Goal: Task Accomplishment & Management: Manage account settings

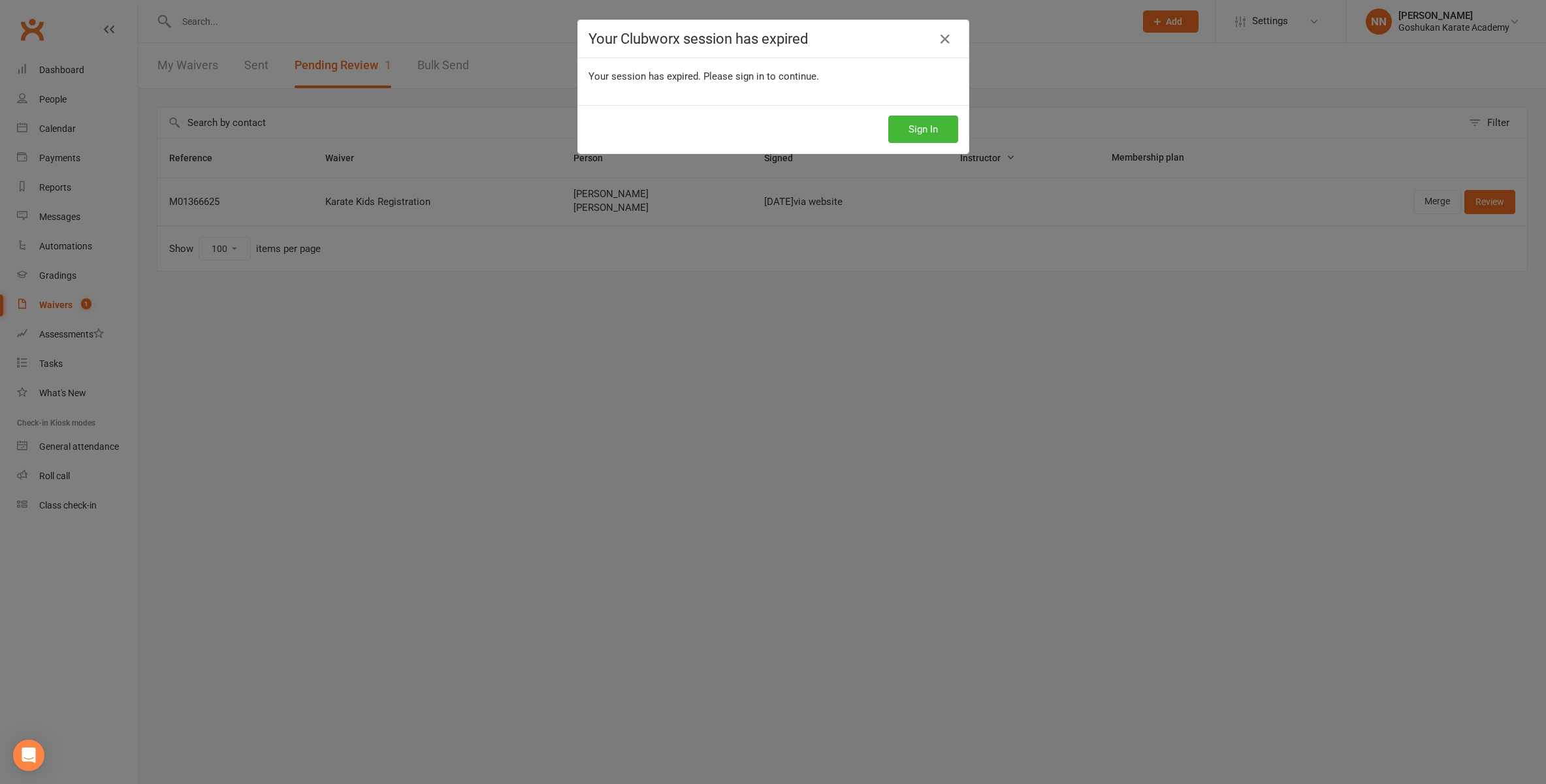
select select "100"
click at [916, 130] on button "Sign In" at bounding box center [923, 129] width 70 height 27
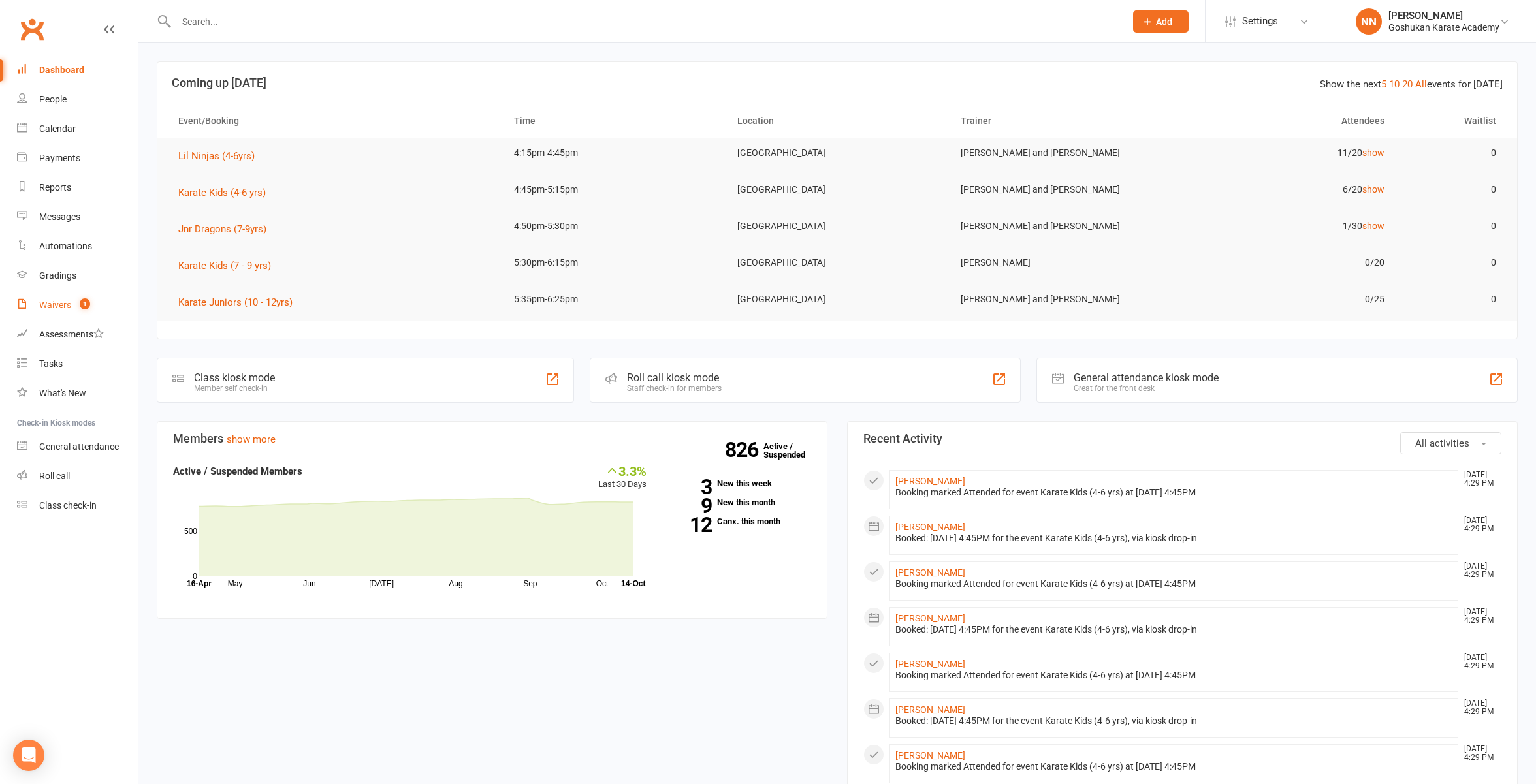
click at [56, 304] on div "Waivers" at bounding box center [55, 304] width 32 height 11
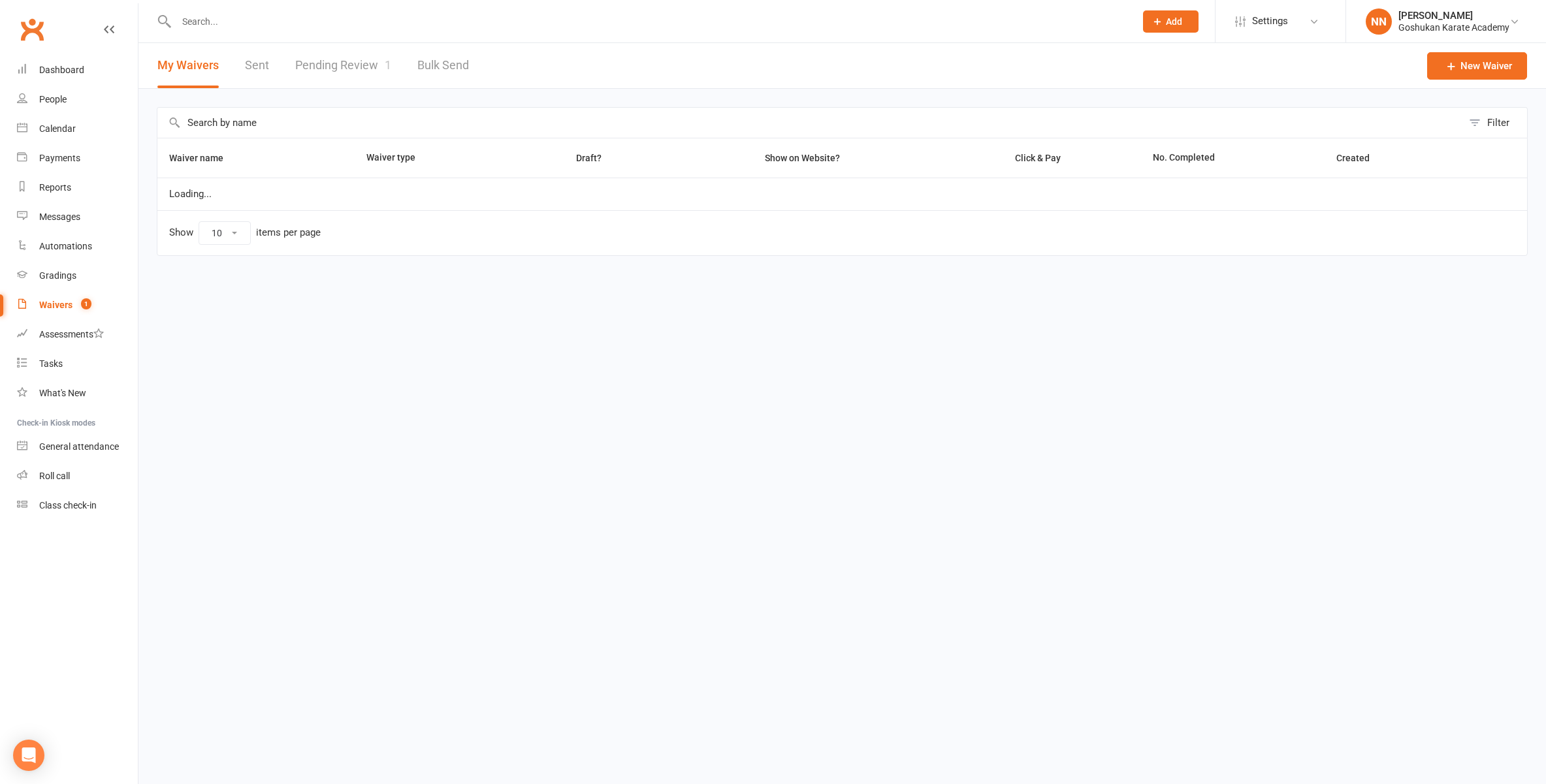
select select "100"
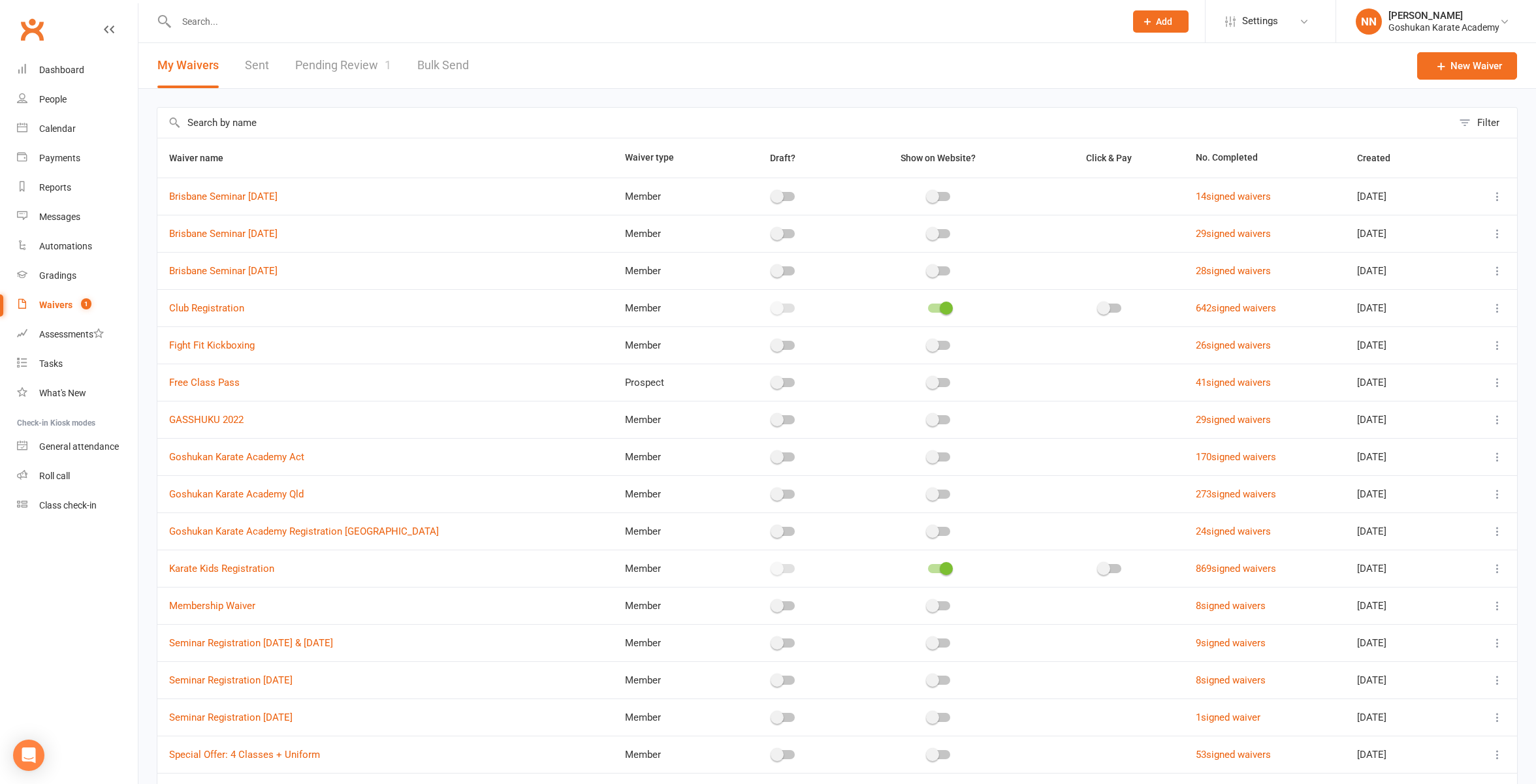
click at [355, 67] on link "Pending Review 1" at bounding box center [343, 65] width 96 height 45
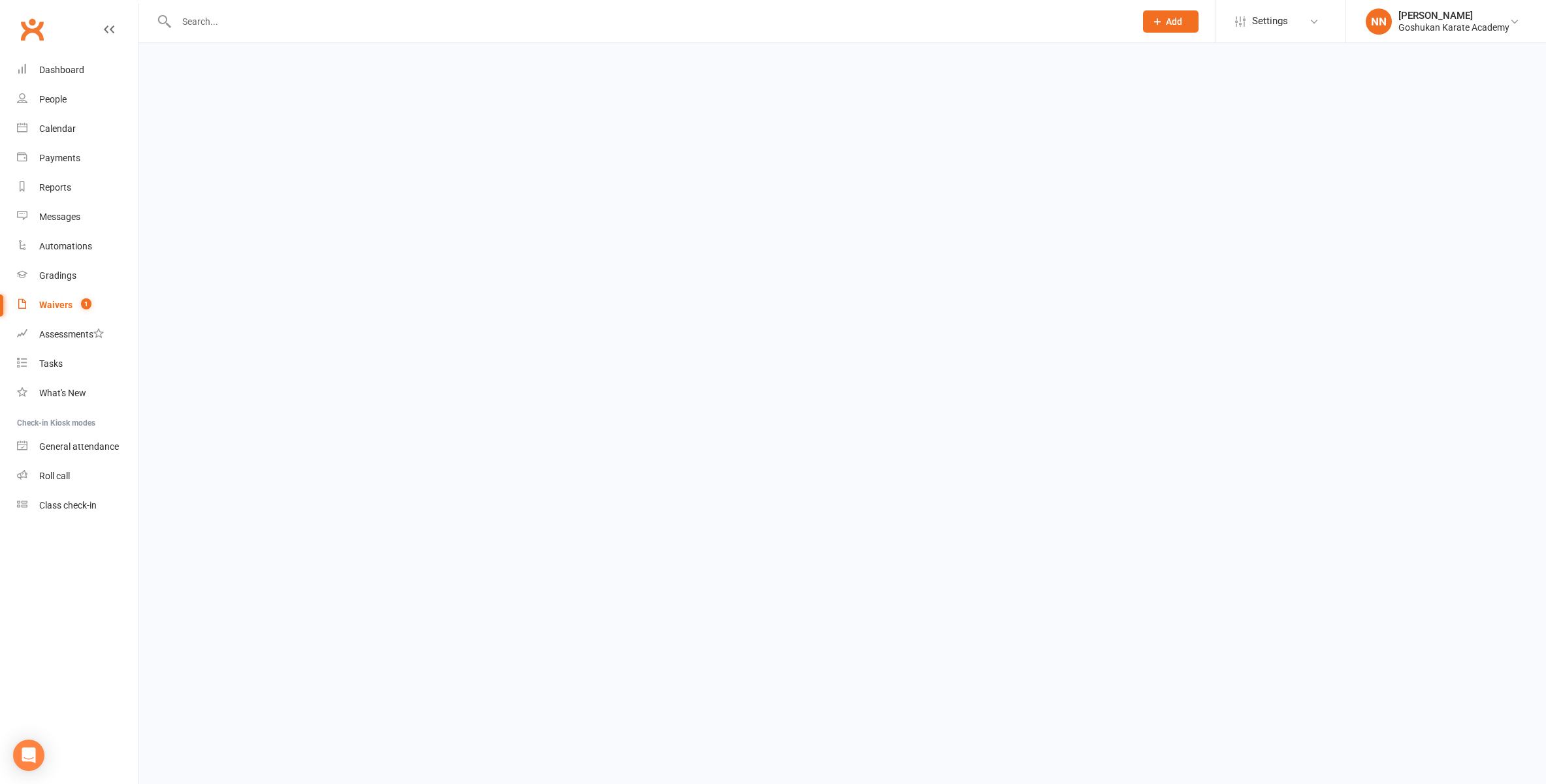
select select "100"
